Goal: Browse casually: Explore the website without a specific task or goal

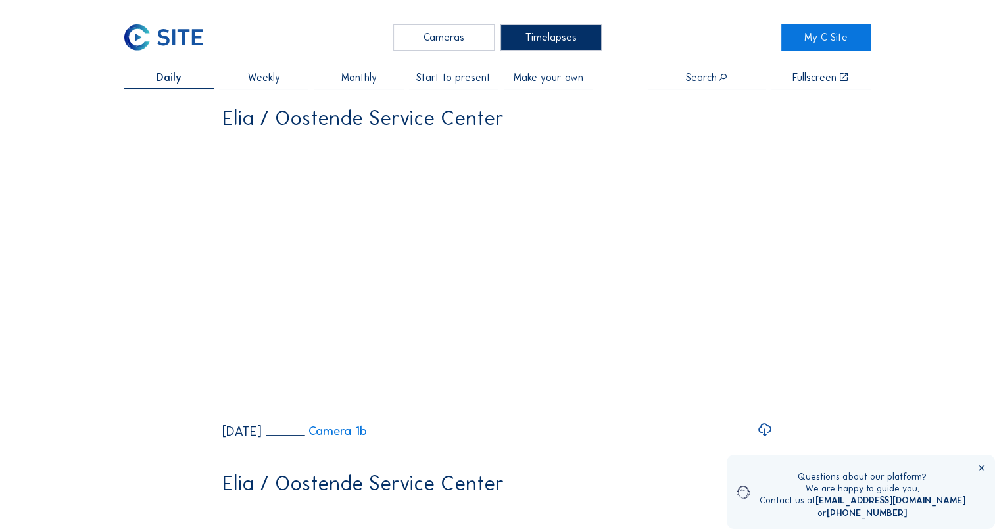
click at [450, 42] on div "Cameras" at bounding box center [443, 37] width 101 height 26
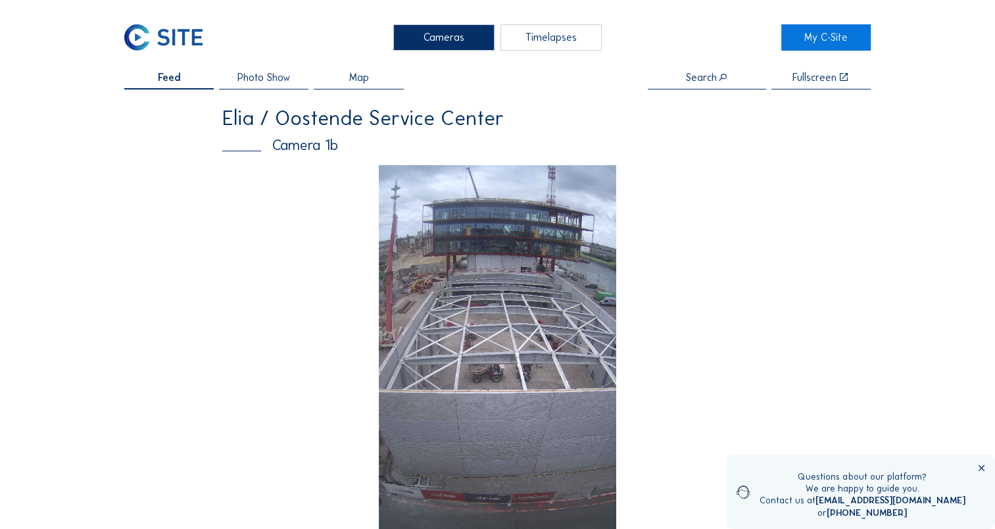
click at [487, 279] on img at bounding box center [498, 376] width 238 height 423
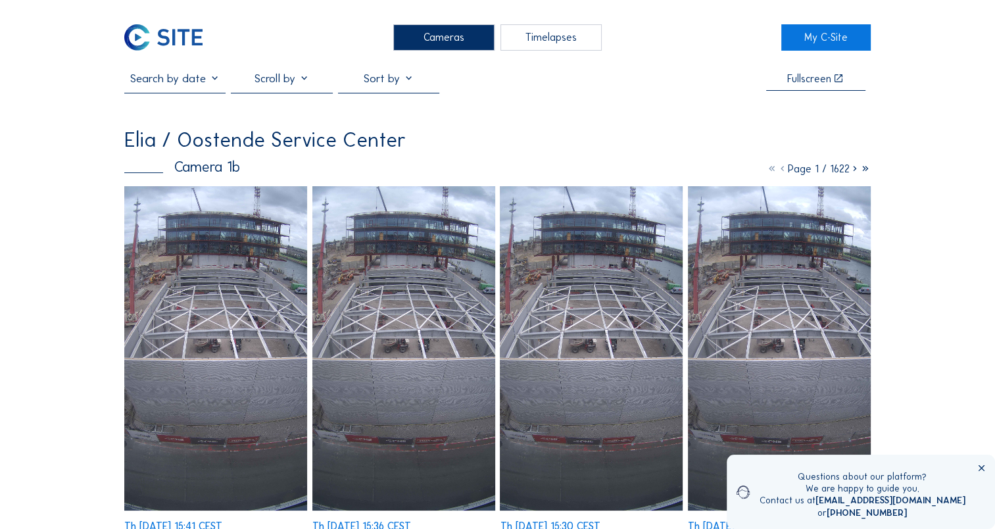
click at [235, 285] on img at bounding box center [215, 348] width 183 height 325
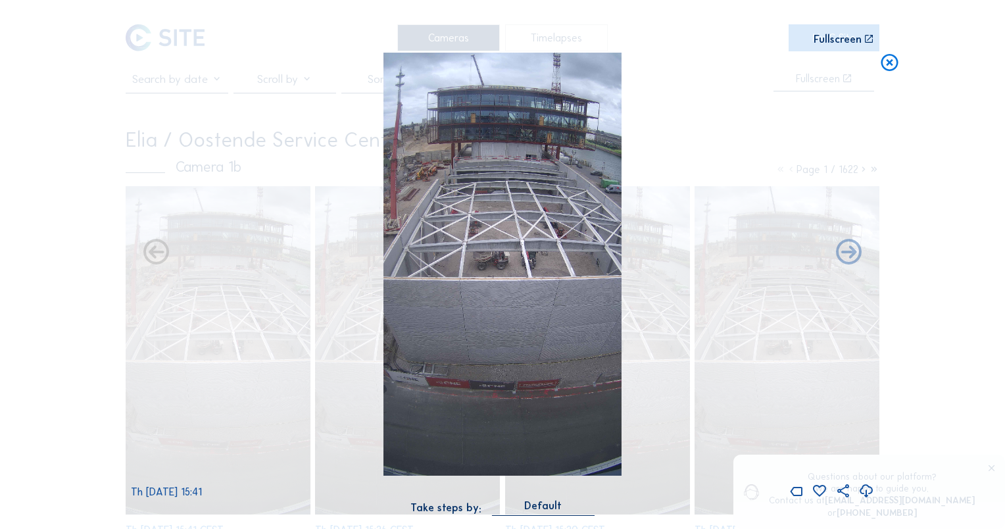
click at [868, 497] on icon at bounding box center [866, 491] width 16 height 18
